Goal: Task Accomplishment & Management: Manage account settings

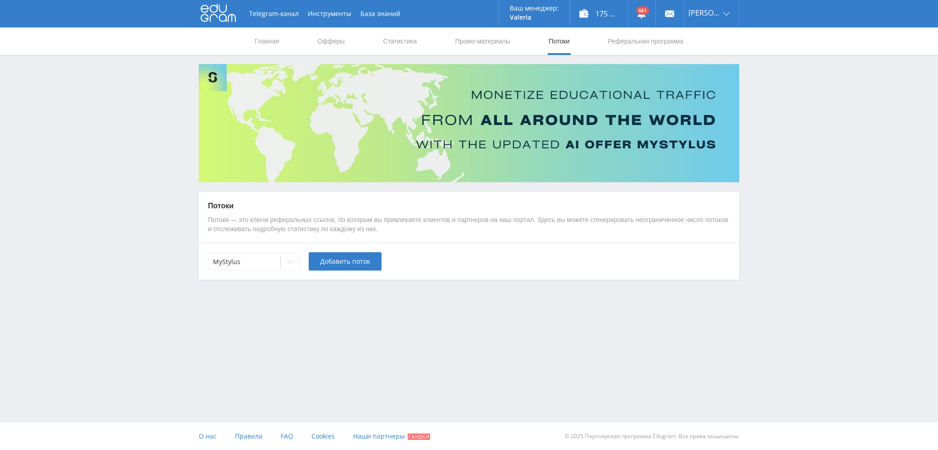
click at [272, 256] on div "MyStylus" at bounding box center [244, 262] width 72 height 13
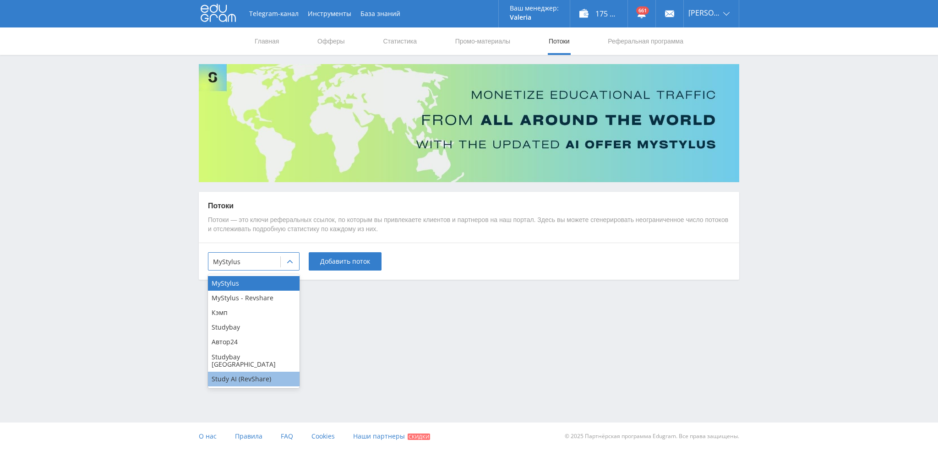
click at [243, 372] on div "Study AI (RevShare)" at bounding box center [254, 379] width 92 height 15
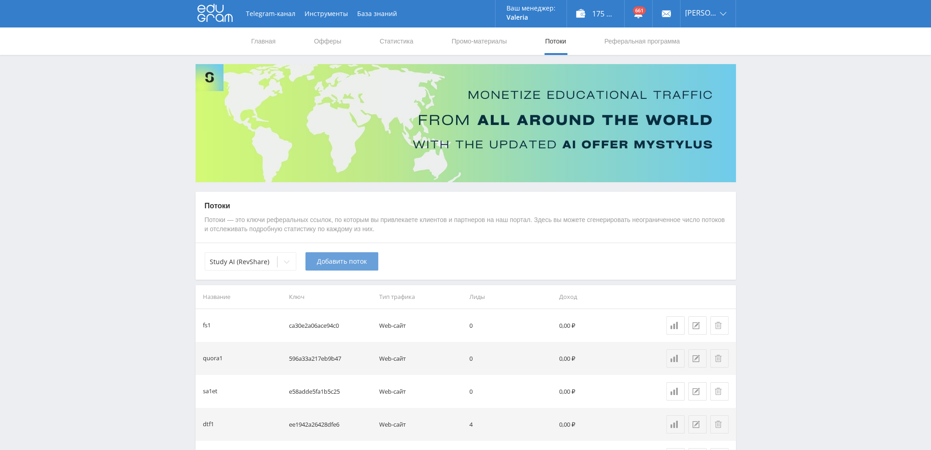
click at [344, 268] on button "Добавить поток" at bounding box center [341, 261] width 73 height 18
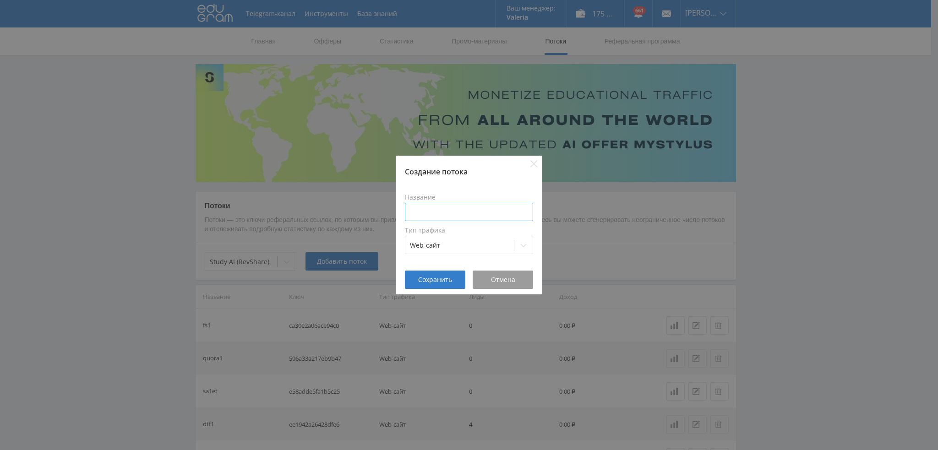
click at [455, 214] on input at bounding box center [469, 212] width 128 height 18
type input "в"
type input "dtffotvidkli25"
click at [440, 278] on span "Сохранить" at bounding box center [435, 279] width 34 height 7
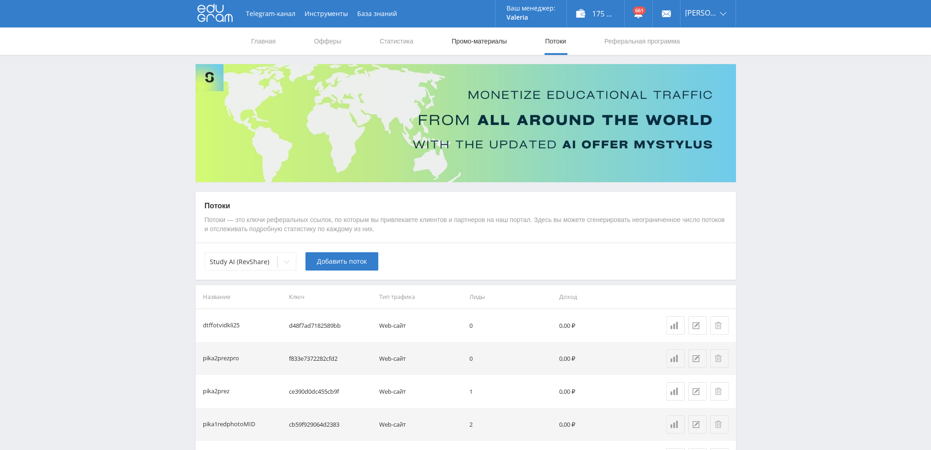
click at [463, 40] on link "Промо-материалы" at bounding box center [479, 40] width 57 height 27
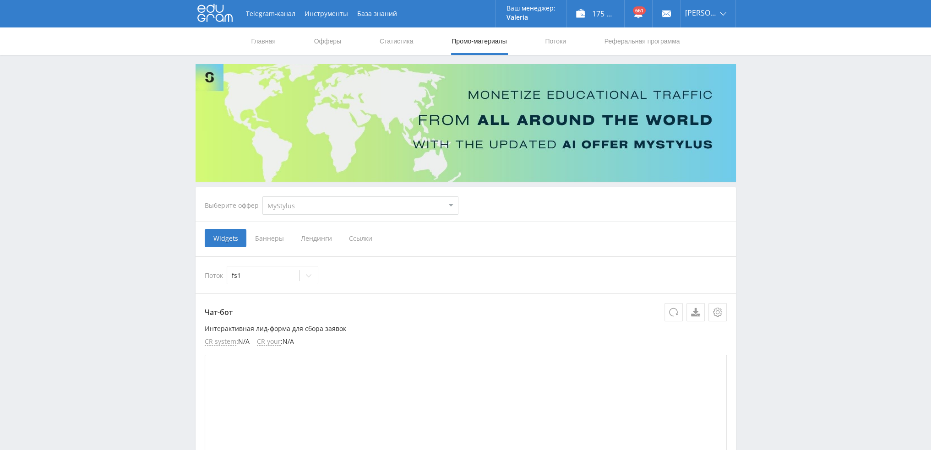
click at [295, 206] on select "MyStylus MyStylus - Revshare Кэмп Studybay Автор24 Studybay [GEOGRAPHIC_DATA] S…" at bounding box center [360, 205] width 196 height 18
select select "376"
click at [262, 196] on select "MyStylus MyStylus - Revshare Кэмп Studybay Автор24 Studybay [GEOGRAPHIC_DATA] S…" at bounding box center [360, 205] width 196 height 18
select select "376"
click at [268, 238] on span "Ссылки" at bounding box center [266, 238] width 41 height 18
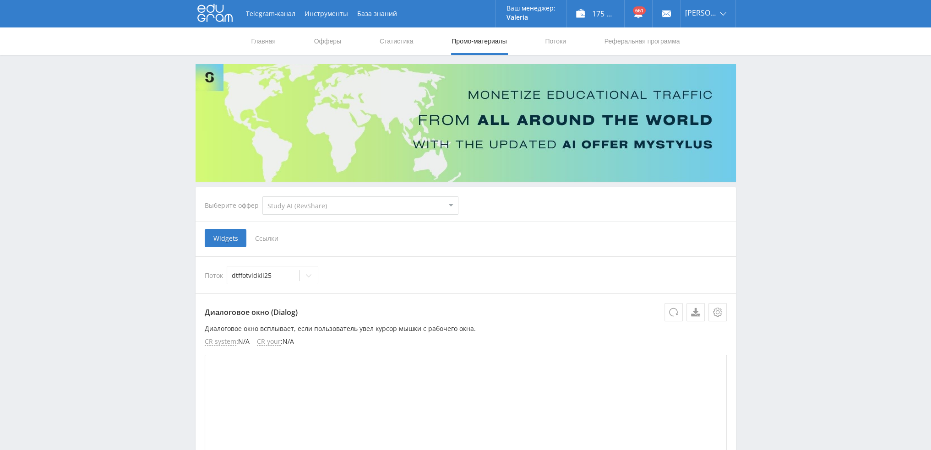
click at [0, 0] on input "Ссылки" at bounding box center [0, 0] width 0 height 0
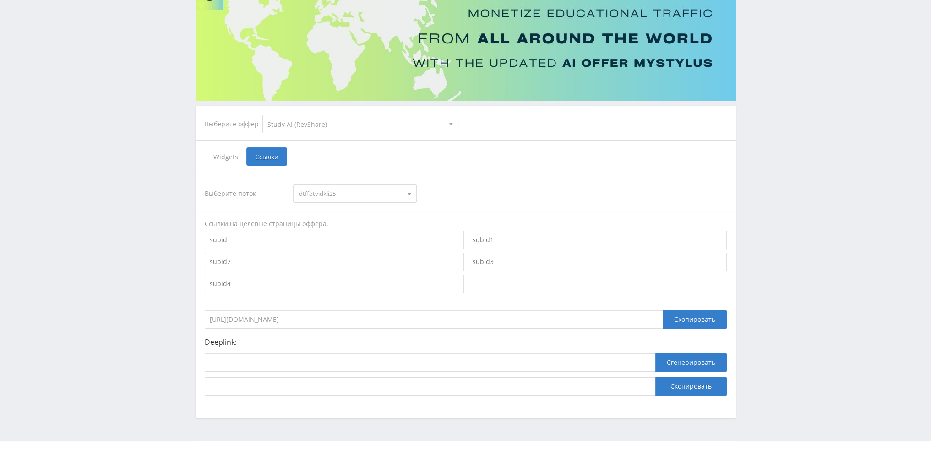
scroll to position [100, 0]
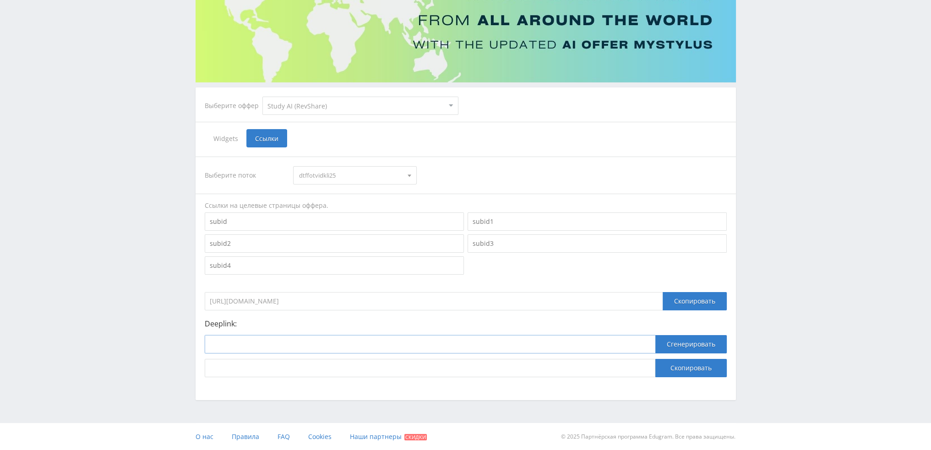
click at [337, 347] on input at bounding box center [430, 344] width 451 height 18
paste input "[URL]"
type input "[URL]"
click at [673, 340] on button "Сгенерировать" at bounding box center [690, 344] width 71 height 18
click at [678, 370] on button "Скопировать" at bounding box center [690, 368] width 71 height 18
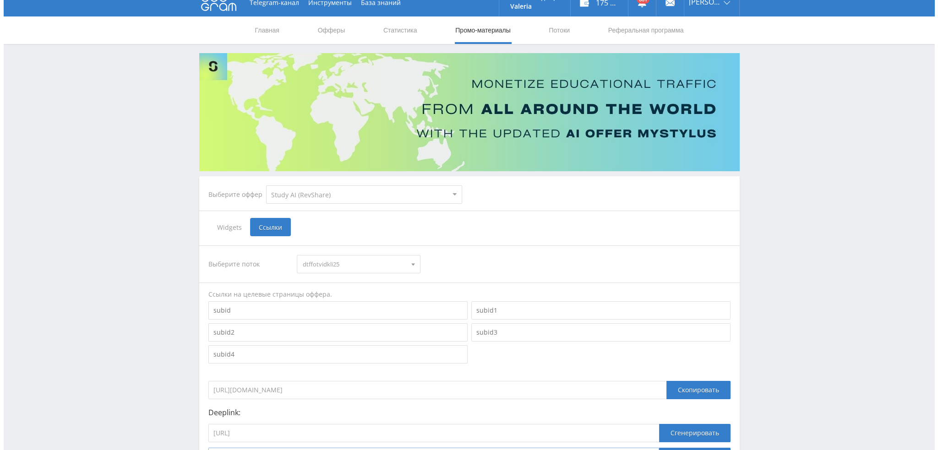
scroll to position [0, 0]
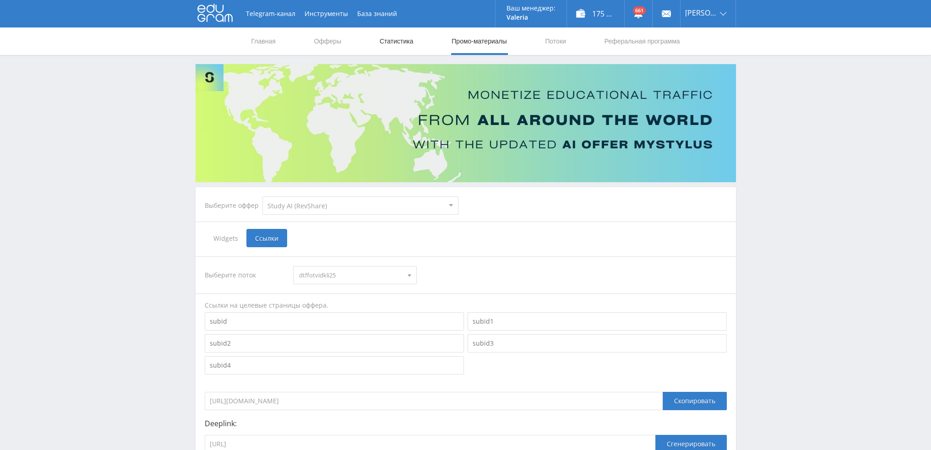
click at [400, 41] on link "Статистика" at bounding box center [397, 40] width 36 height 27
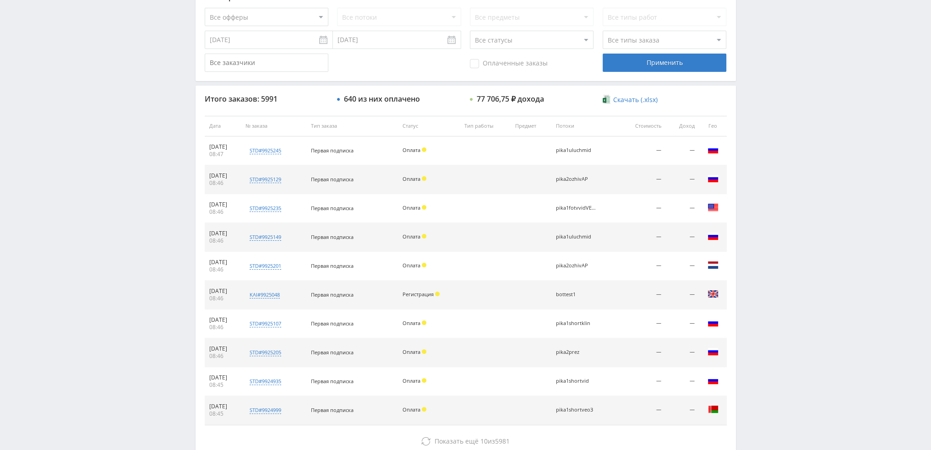
scroll to position [317, 0]
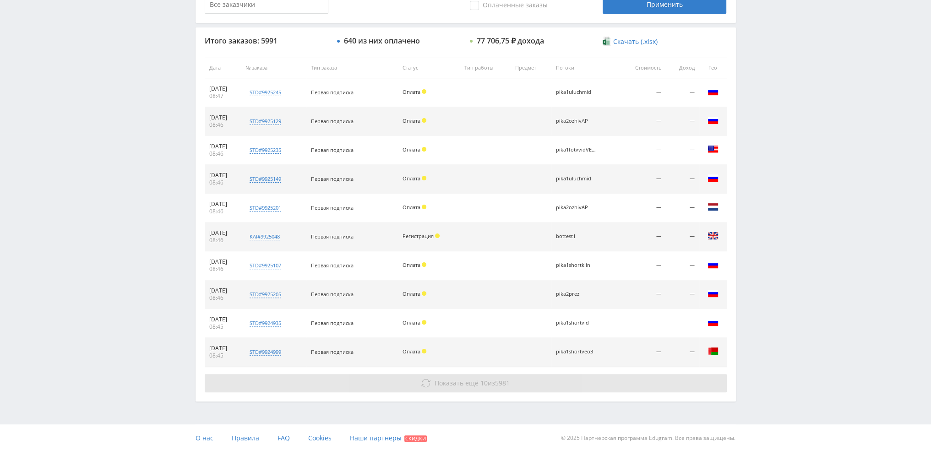
click at [480, 384] on span "10" at bounding box center [483, 383] width 7 height 9
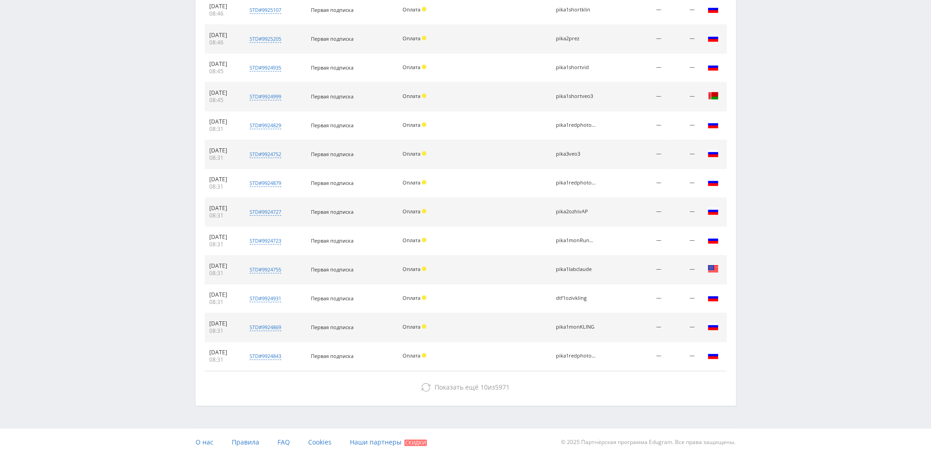
scroll to position [576, 0]
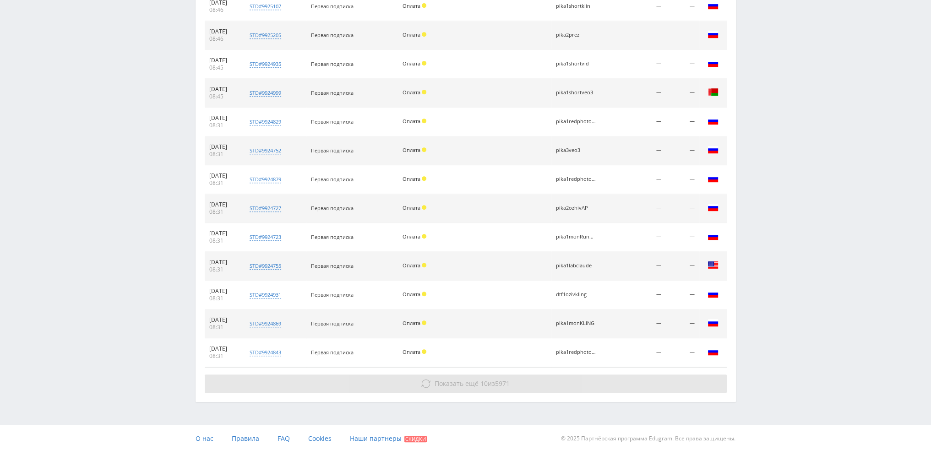
click at [498, 383] on span "5971" at bounding box center [502, 383] width 15 height 9
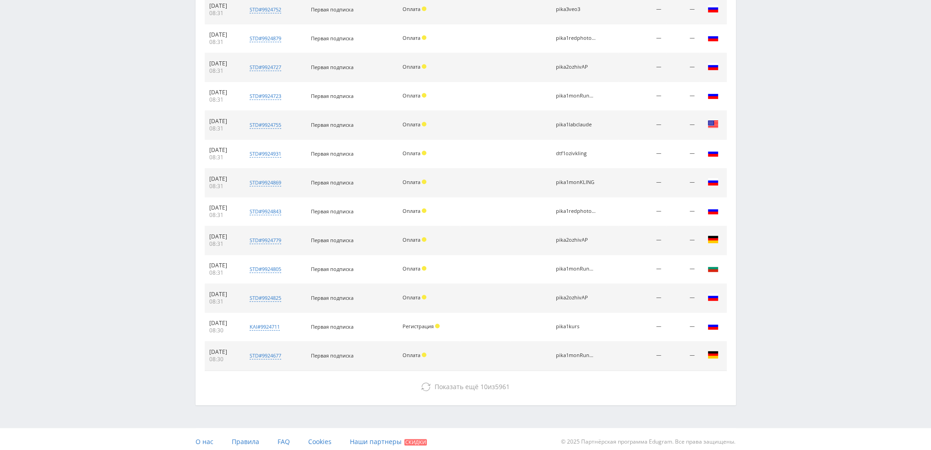
scroll to position [720, 0]
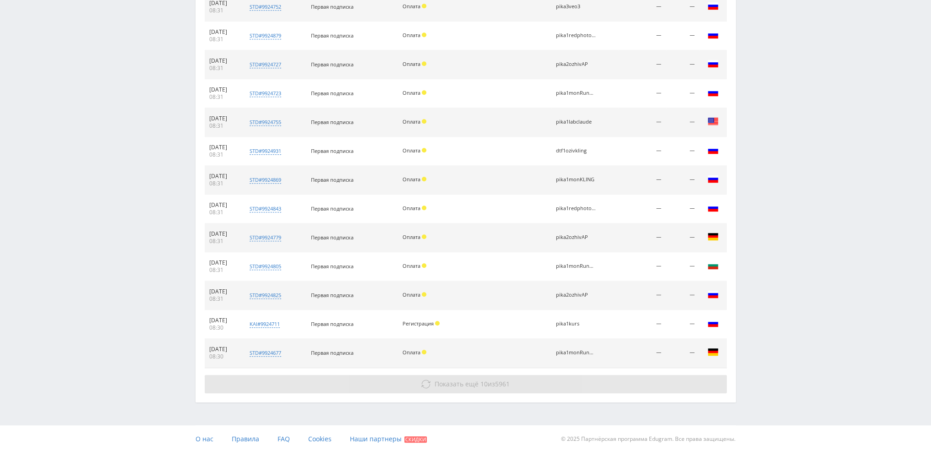
click at [473, 386] on span "Показать ещё" at bounding box center [457, 384] width 44 height 9
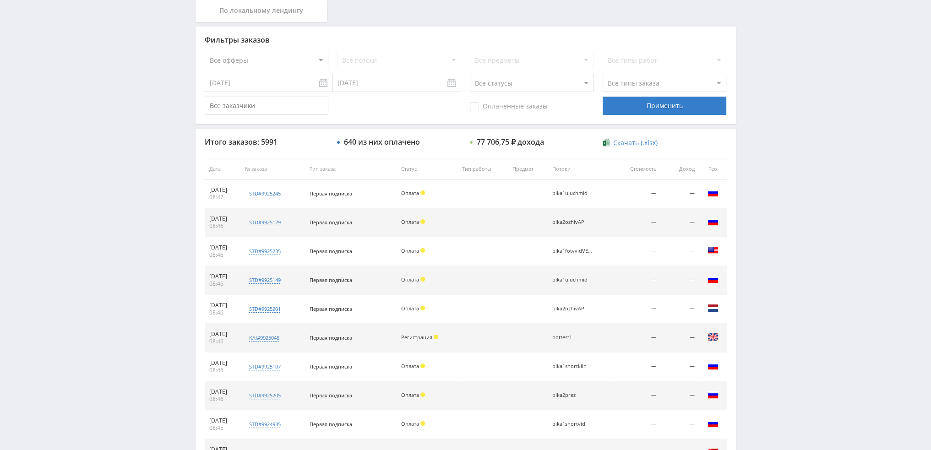
scroll to position [0, 0]
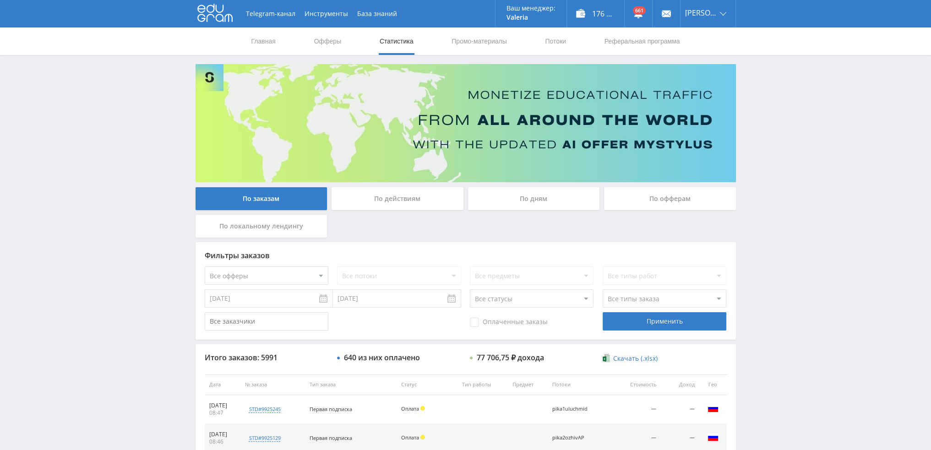
click at [550, 207] on div "По дням" at bounding box center [534, 198] width 132 height 23
click at [0, 0] on input "По дням" at bounding box center [0, 0] width 0 height 0
